Goal: Communication & Community: Participate in discussion

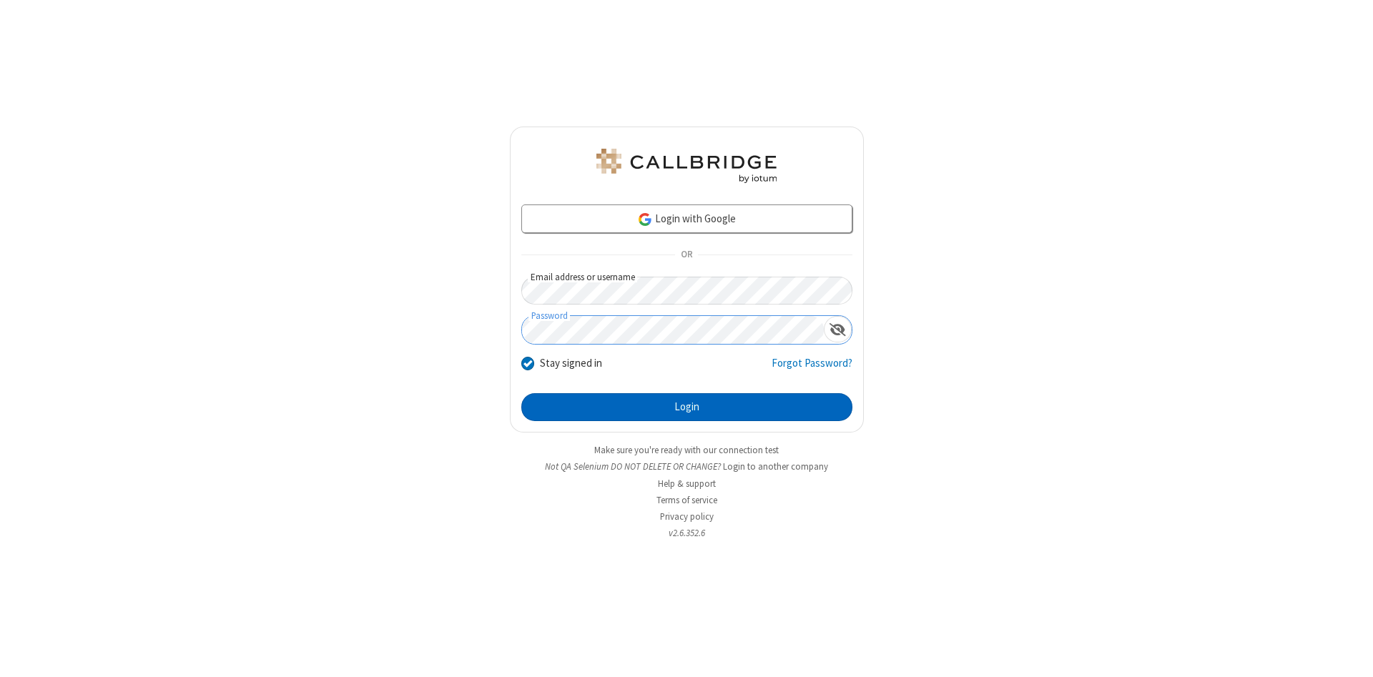
click at [687, 408] on button "Login" at bounding box center [686, 407] width 331 height 29
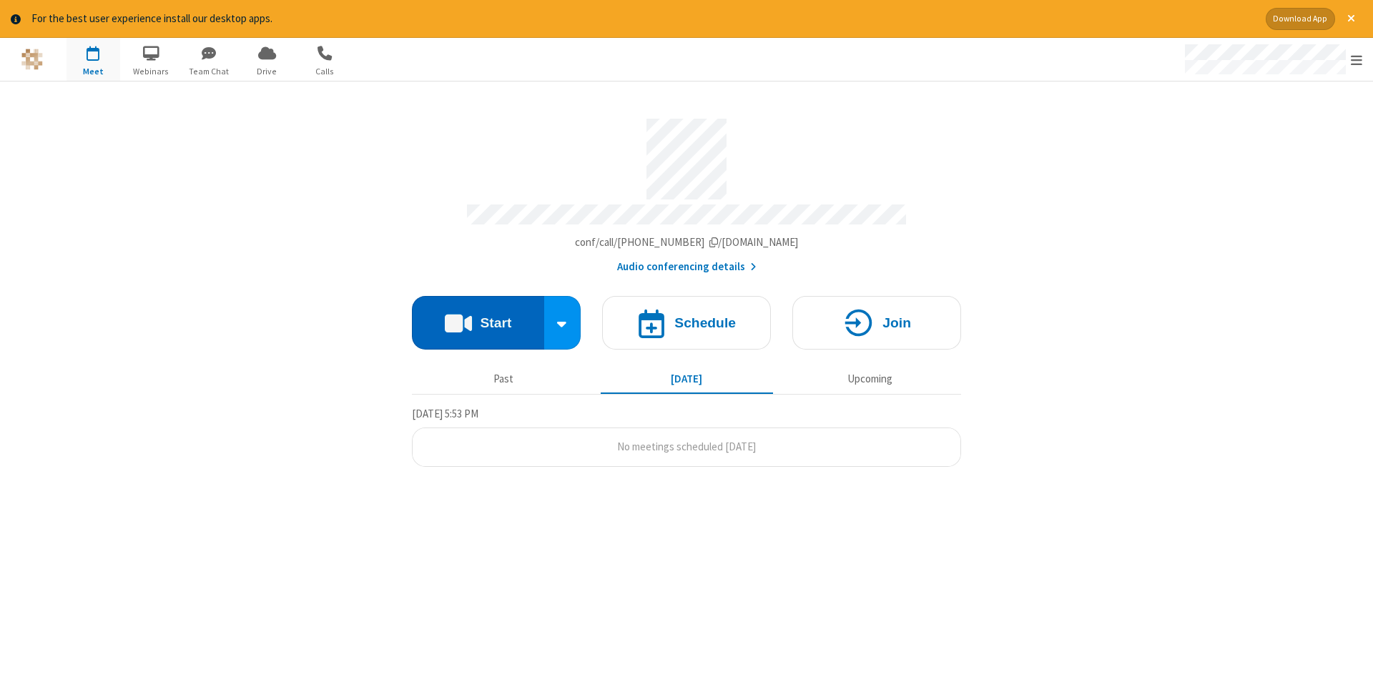
click at [478, 318] on button "Start" at bounding box center [478, 323] width 132 height 54
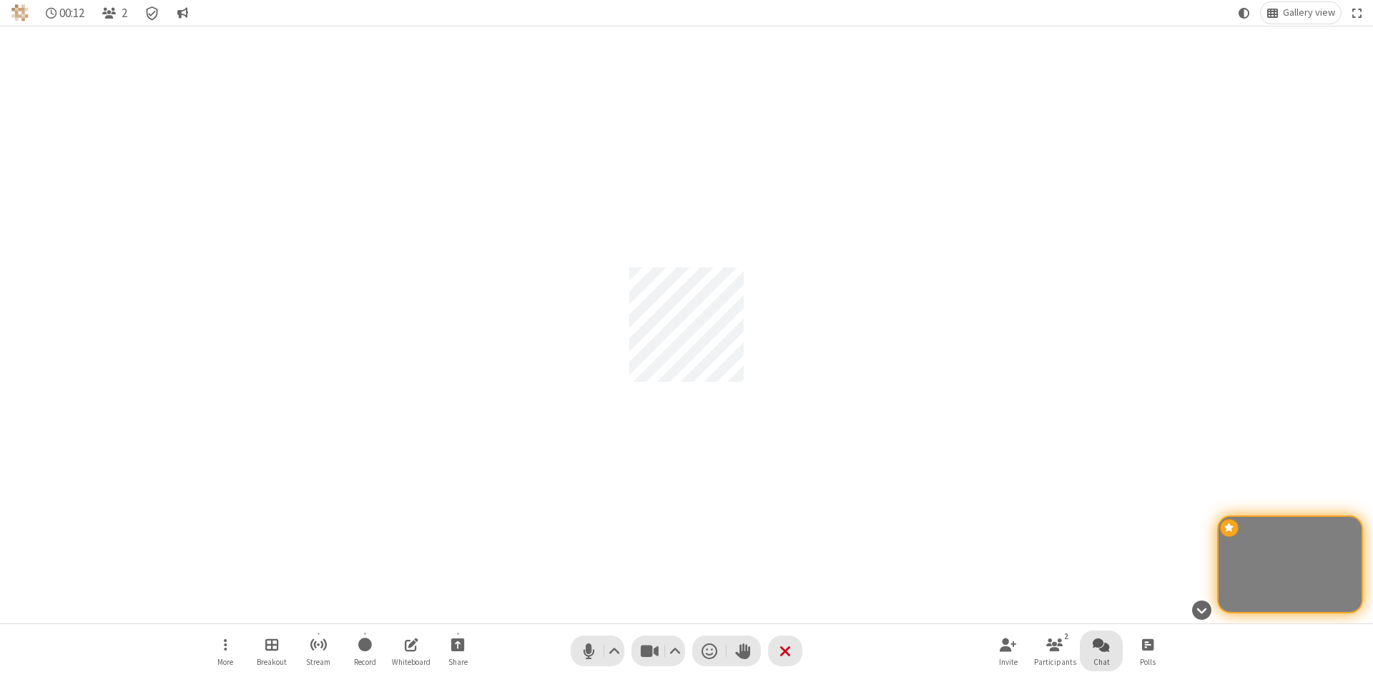
click at [1101, 644] on span "Open chat" at bounding box center [1101, 645] width 17 height 18
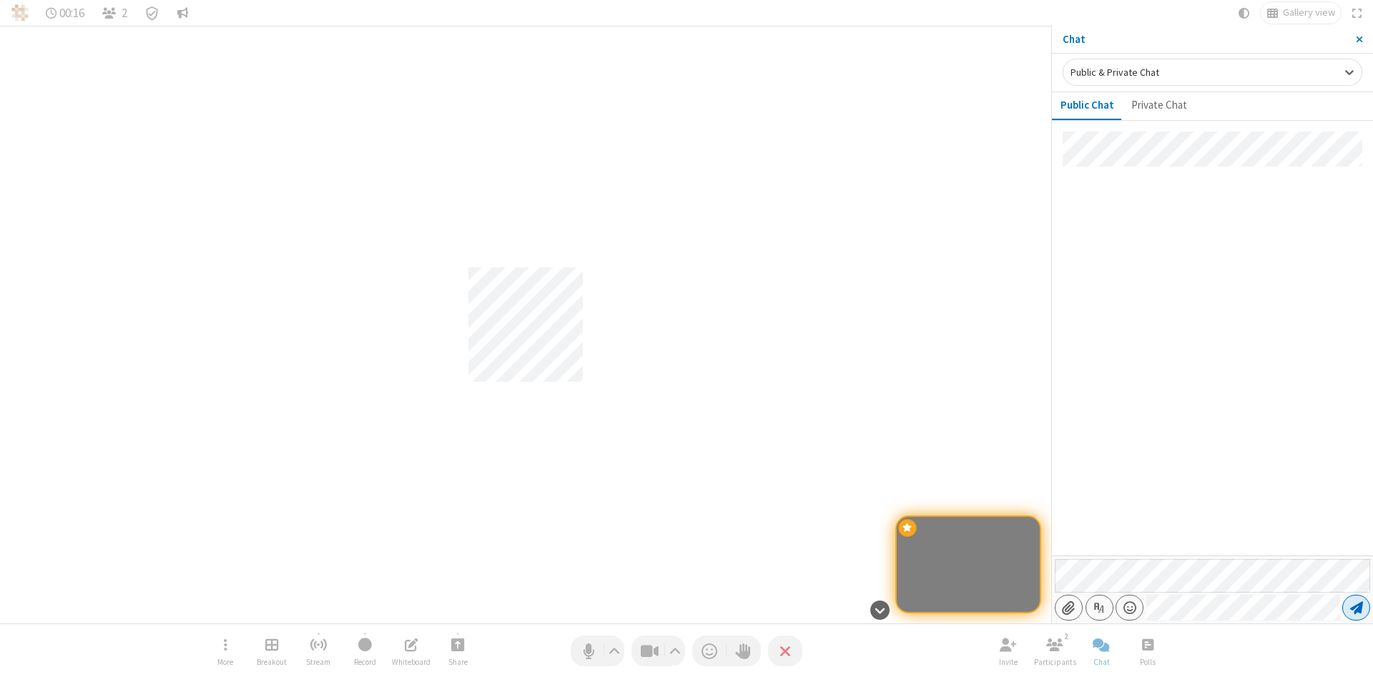
click at [1356, 608] on span "Send message" at bounding box center [1356, 608] width 13 height 14
